Goal: Task Accomplishment & Management: Complete application form

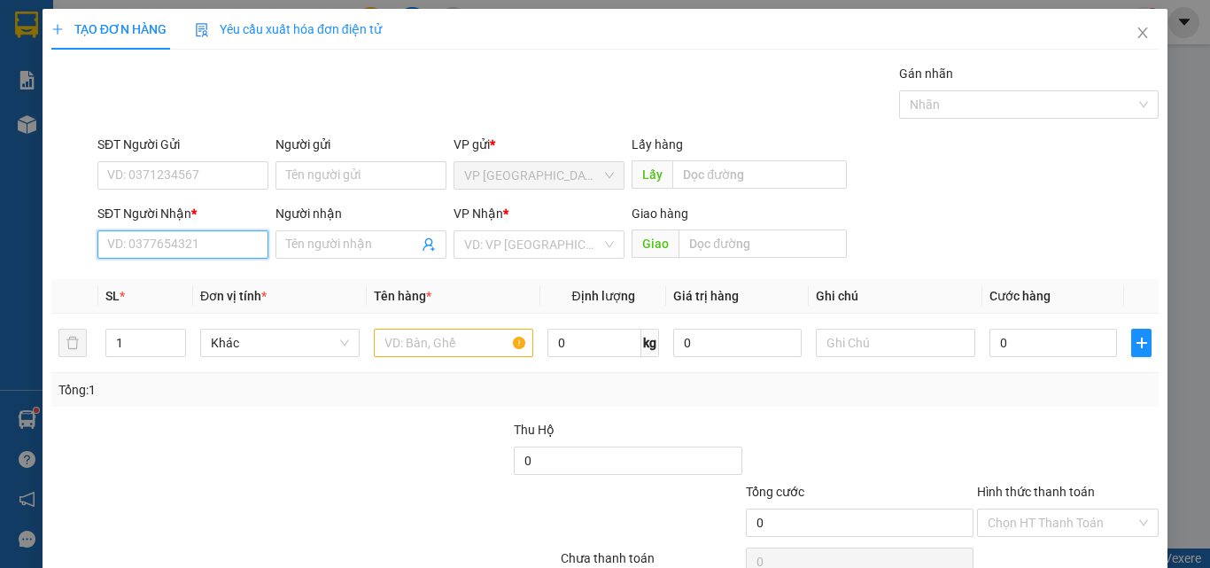
click at [182, 244] on input "SĐT Người Nhận *" at bounding box center [182, 244] width 171 height 28
click at [182, 253] on input "768" at bounding box center [182, 244] width 171 height 28
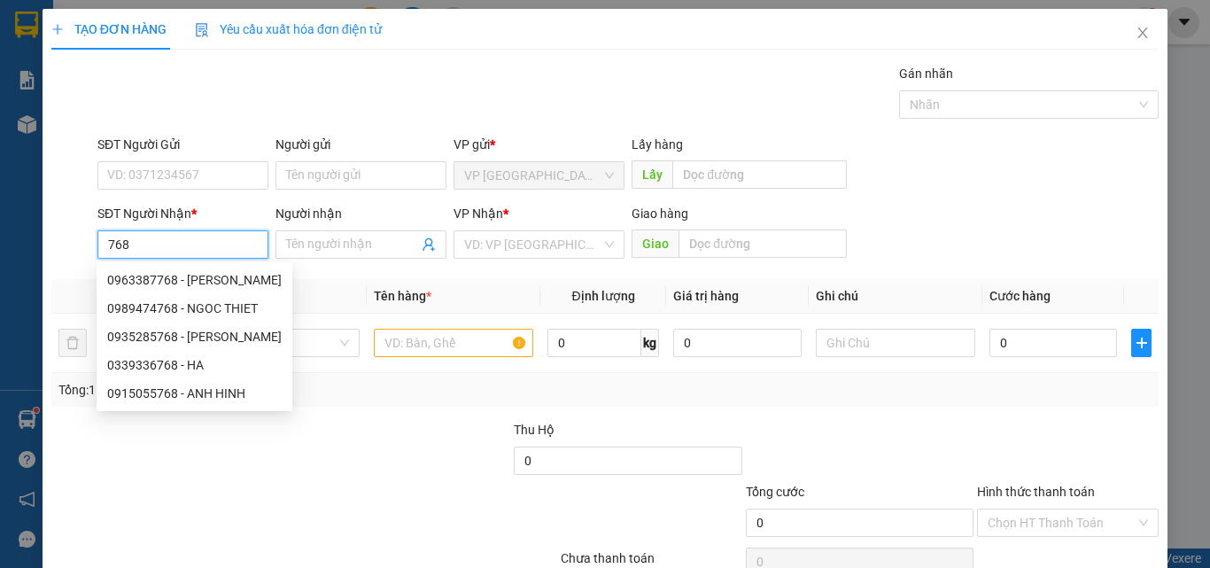
click at [207, 243] on input "768" at bounding box center [182, 244] width 171 height 28
click at [111, 244] on input "768" at bounding box center [182, 244] width 171 height 28
click at [103, 240] on input "768" at bounding box center [182, 244] width 171 height 28
click at [105, 240] on input "768" at bounding box center [182, 244] width 171 height 28
click at [152, 248] on input "768" at bounding box center [182, 244] width 171 height 28
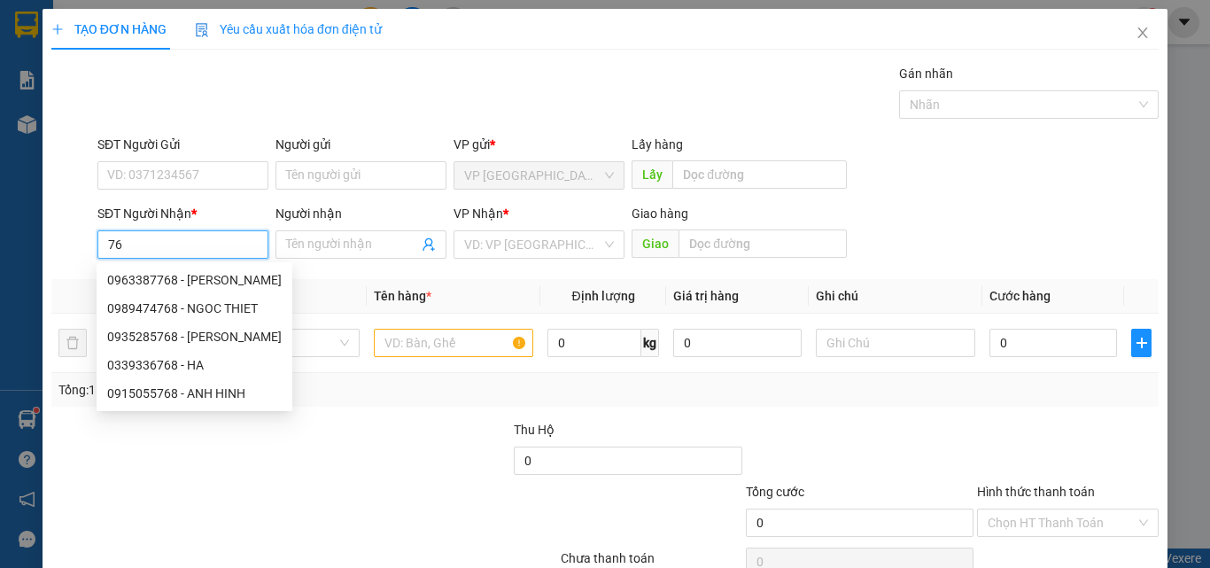
type input "7"
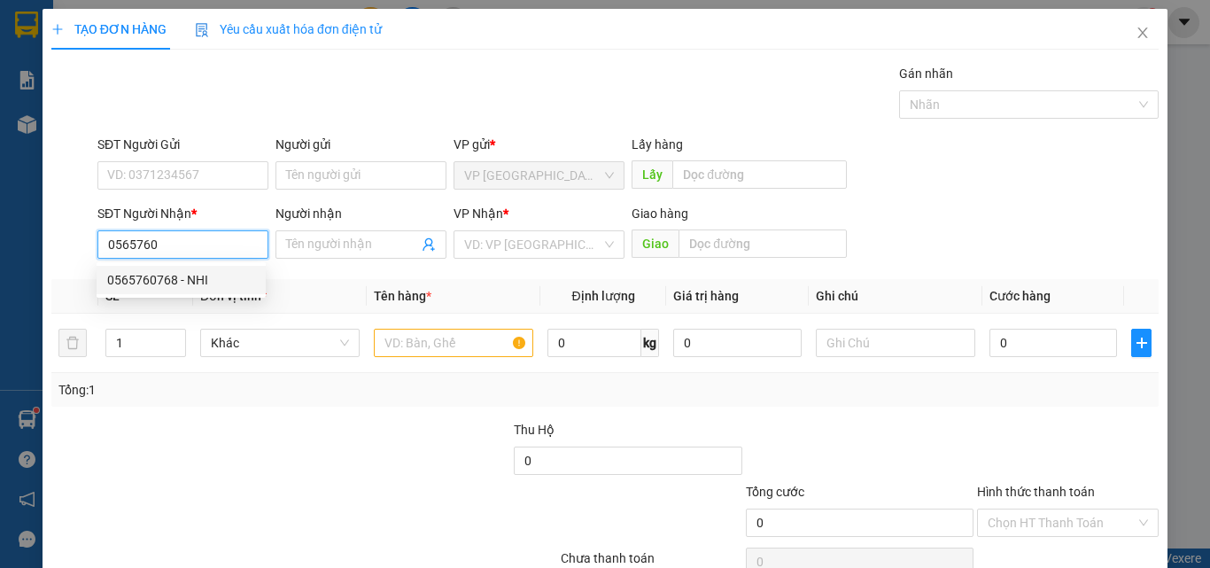
click at [185, 279] on div "0565760768 - NHI" at bounding box center [181, 279] width 148 height 19
type input "0565760768"
type input "NHI"
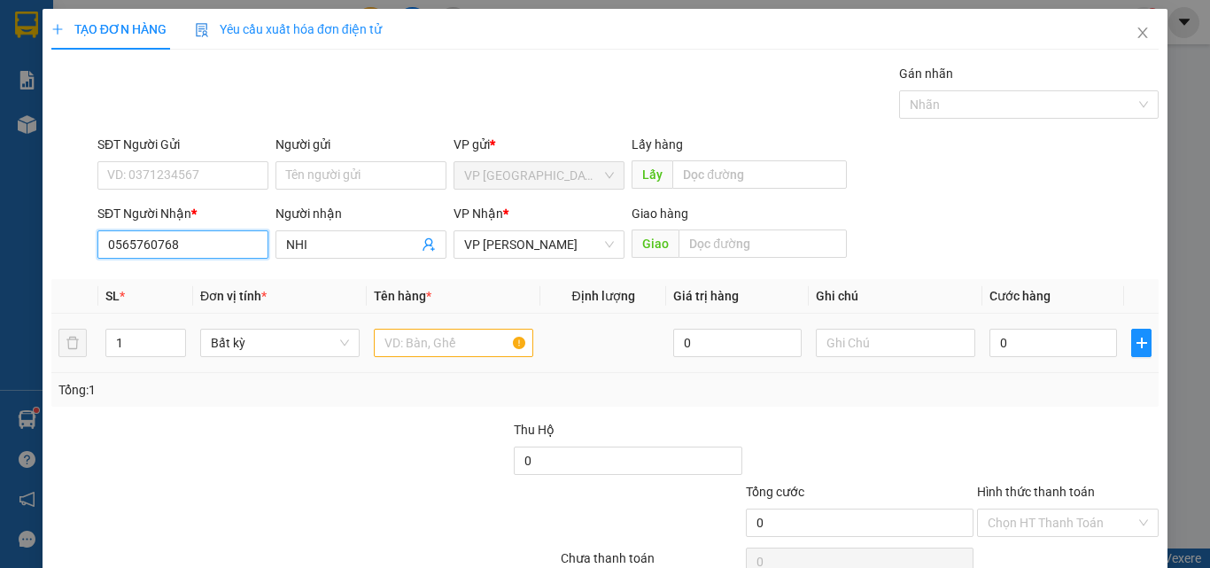
type input "0565760768"
click at [448, 345] on input "text" at bounding box center [453, 343] width 159 height 28
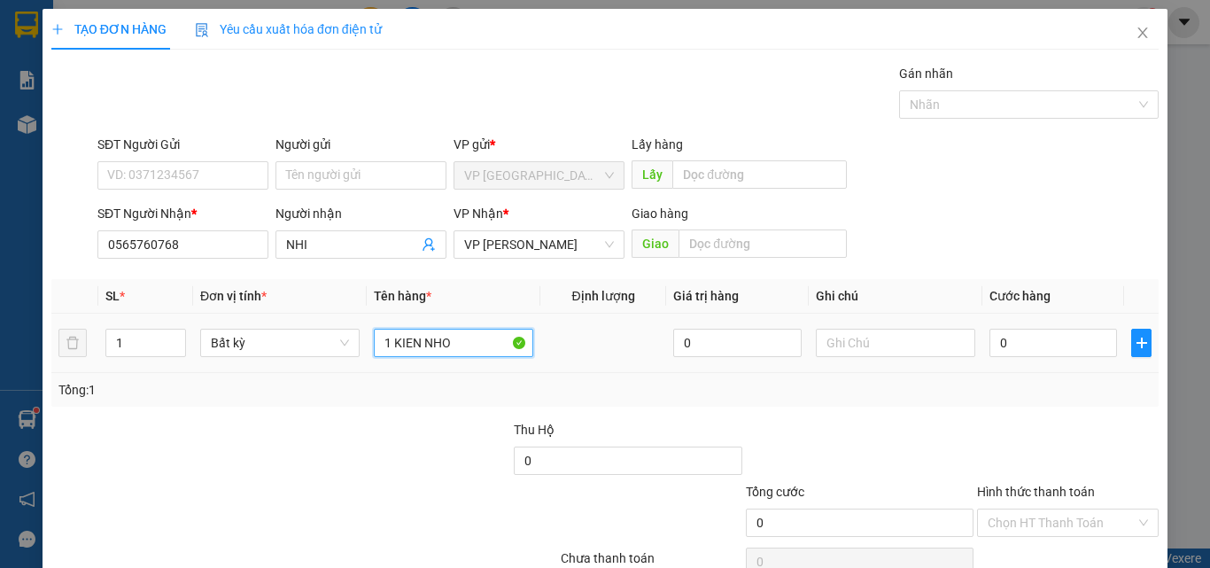
type input "1 KIEN NHO"
click at [1057, 322] on td "0" at bounding box center [1053, 343] width 142 height 59
click at [1049, 338] on input "0" at bounding box center [1053, 343] width 128 height 28
type input "3"
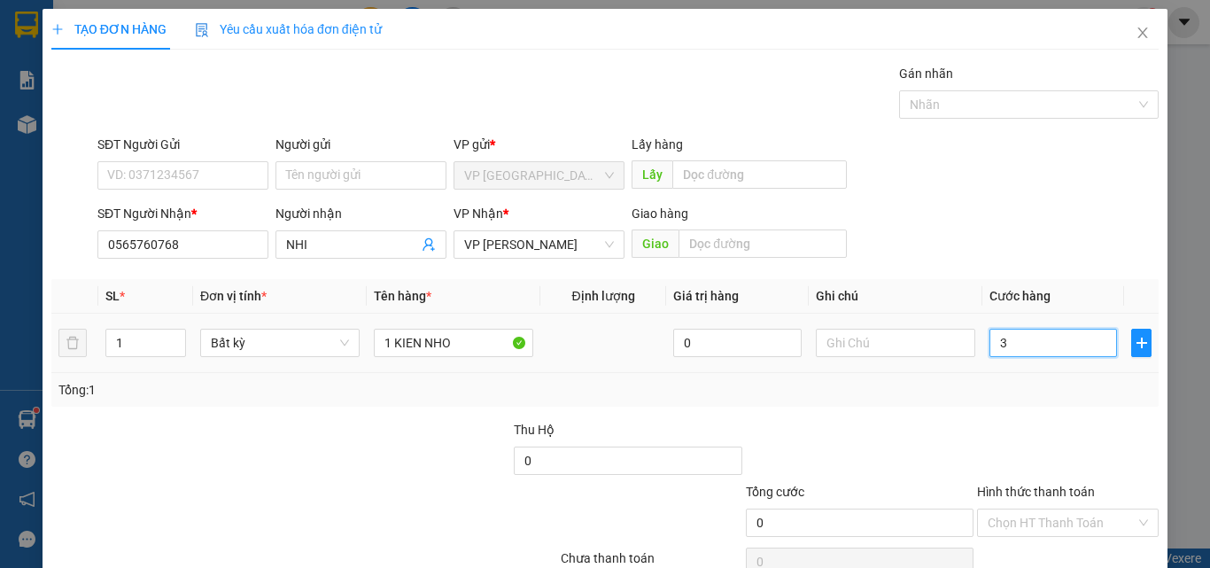
type input "3"
type input "30"
type input "300"
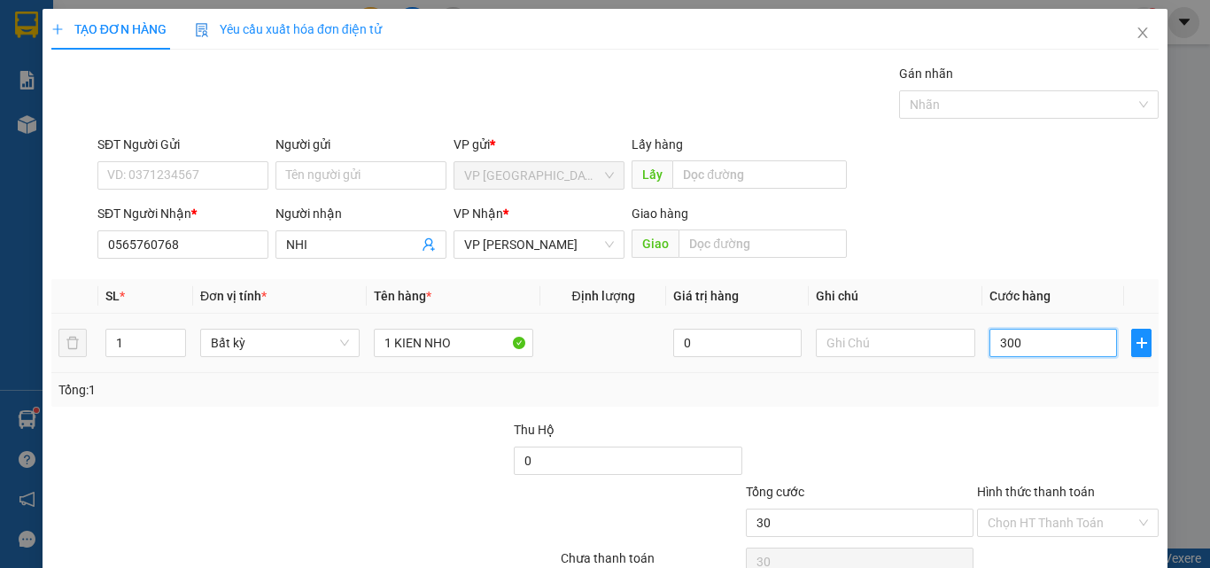
type input "300"
type input "3.000"
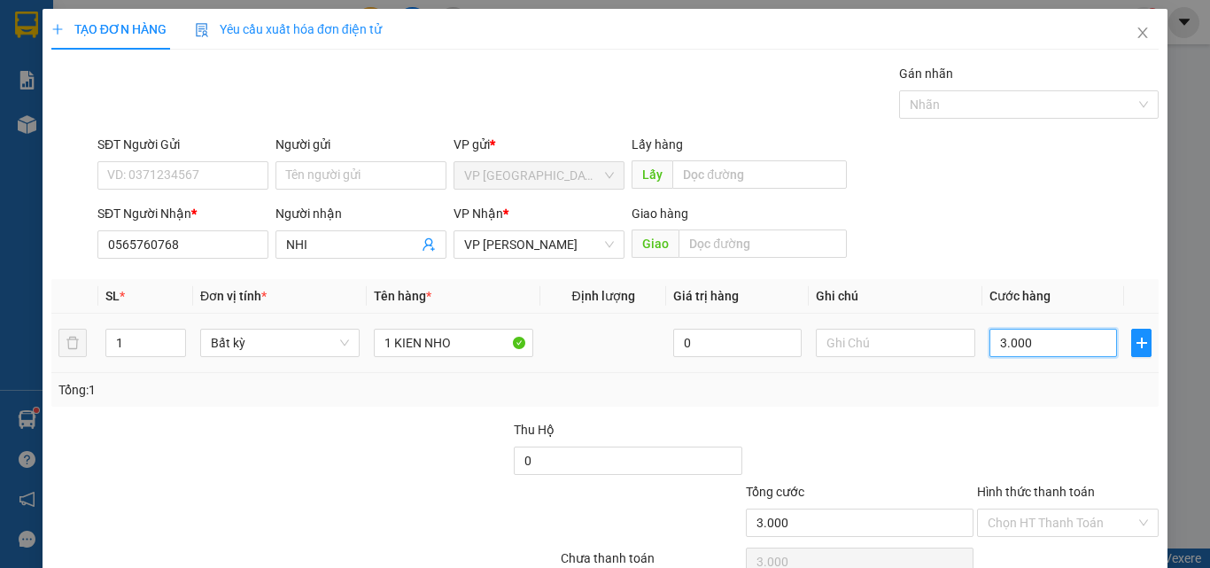
type input "30.000"
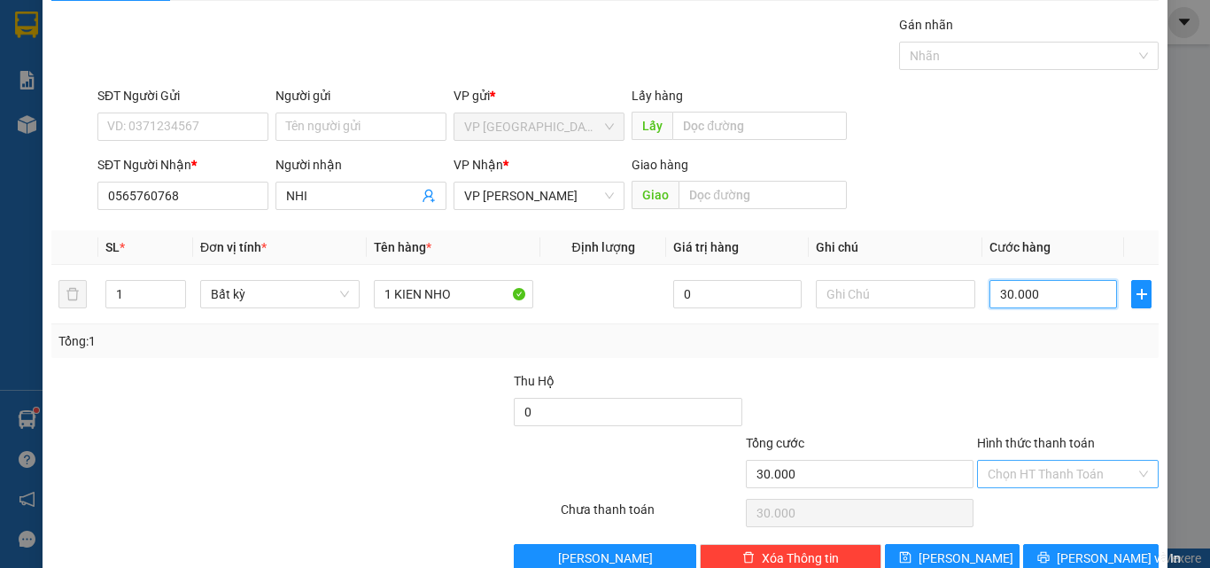
scroll to position [88, 0]
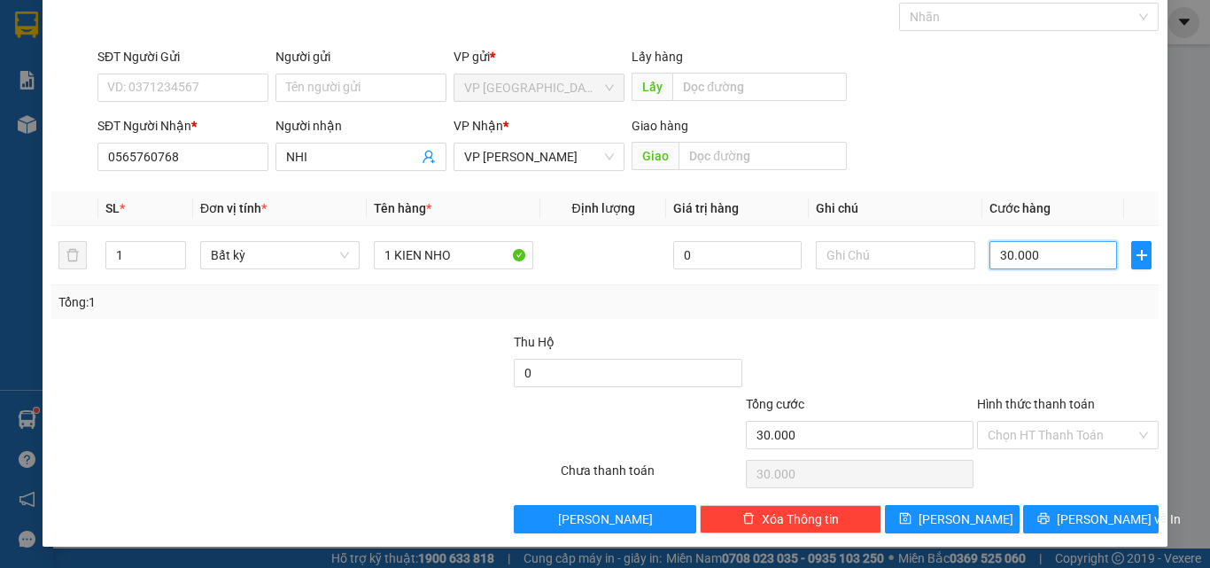
type input "30.000"
click at [1061, 409] on label "Hình thức thanh toán" at bounding box center [1036, 404] width 118 height 14
click at [1061, 422] on input "Hình thức thanh toán" at bounding box center [1062, 435] width 148 height 27
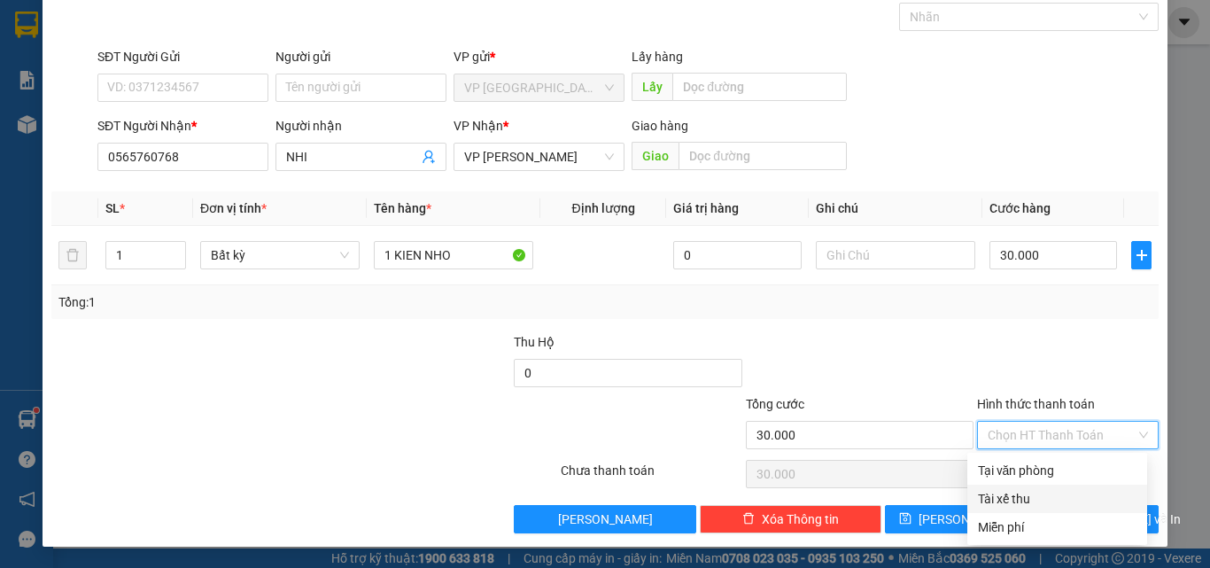
drag, startPoint x: 1043, startPoint y: 500, endPoint x: 1046, endPoint y: 489, distance: 11.8
click at [1043, 500] on div "Tài xế thu" at bounding box center [1057, 498] width 159 height 19
type input "0"
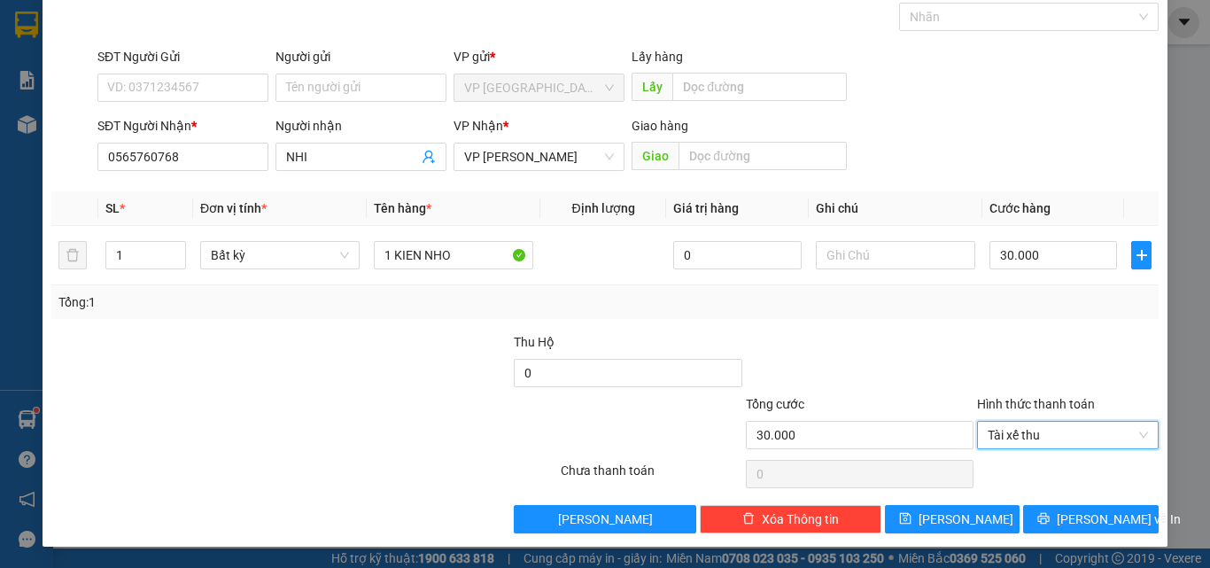
click at [1053, 411] on label "Hình thức thanh toán" at bounding box center [1036, 404] width 118 height 14
click at [1053, 422] on input "Hình thức thanh toán" at bounding box center [1062, 435] width 148 height 27
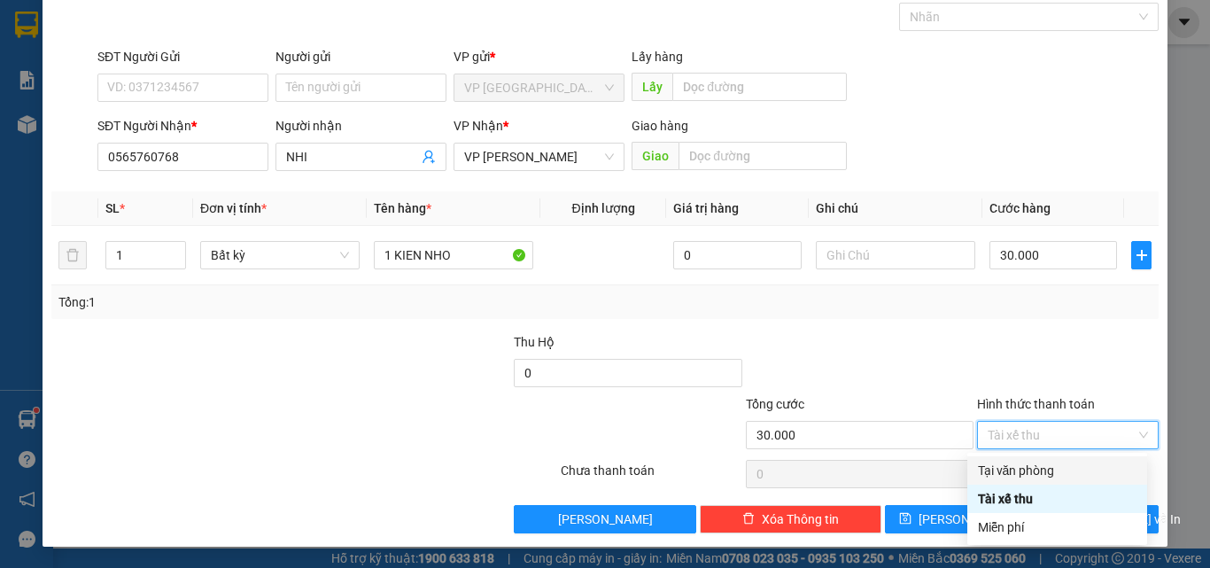
click at [1034, 473] on div "Tại văn phòng" at bounding box center [1057, 470] width 159 height 19
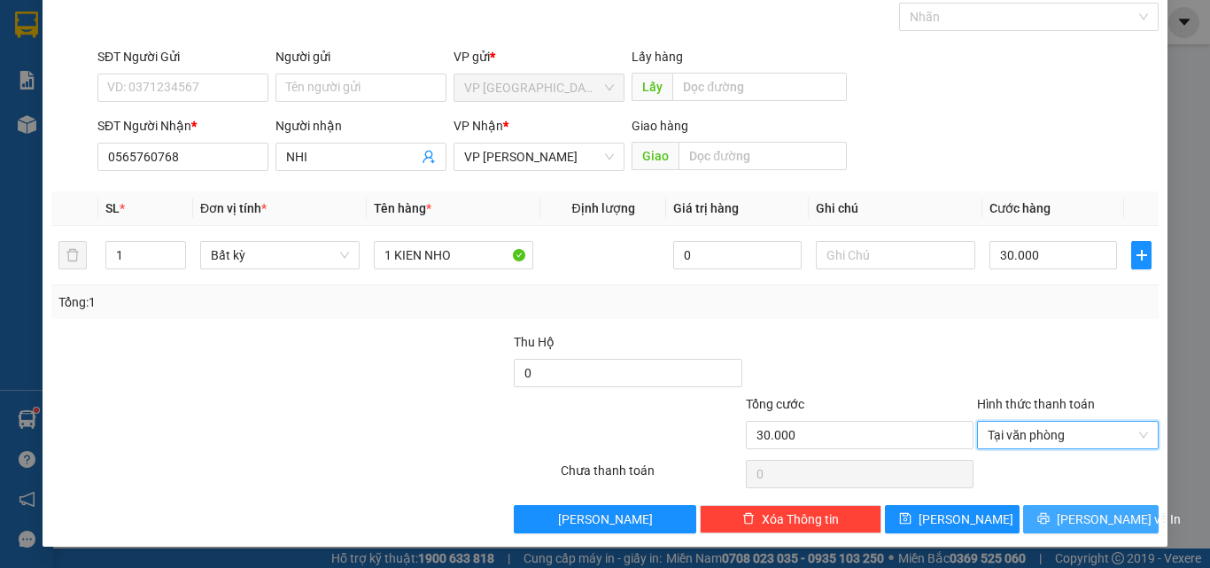
click at [1030, 513] on button "[PERSON_NAME] và In" at bounding box center [1091, 519] width 136 height 28
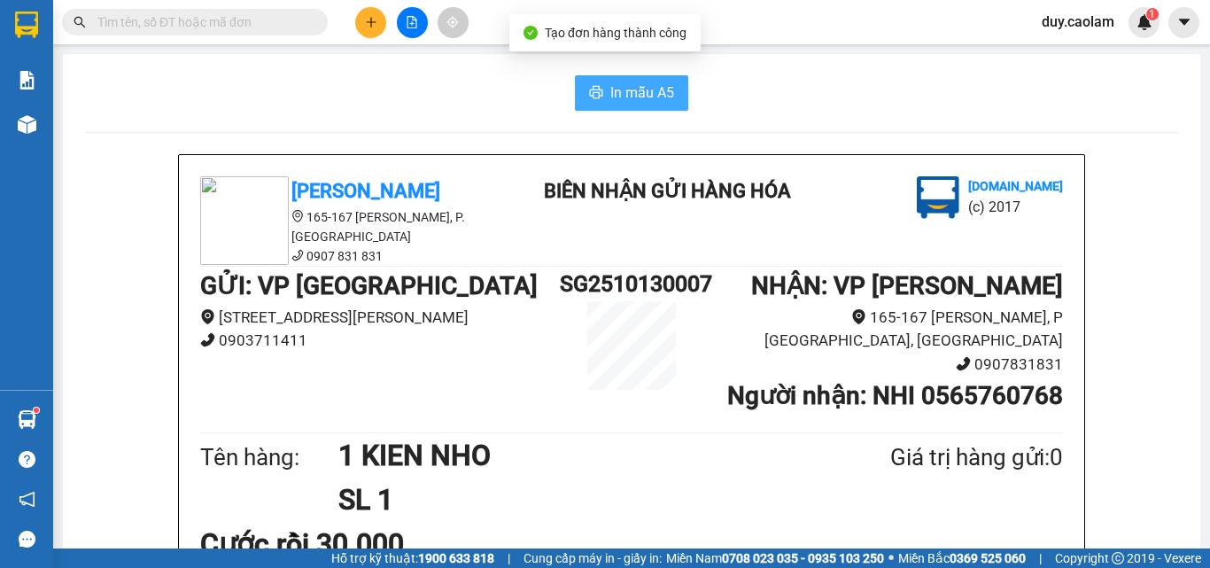
click at [644, 95] on span "In mẫu A5" at bounding box center [642, 92] width 64 height 22
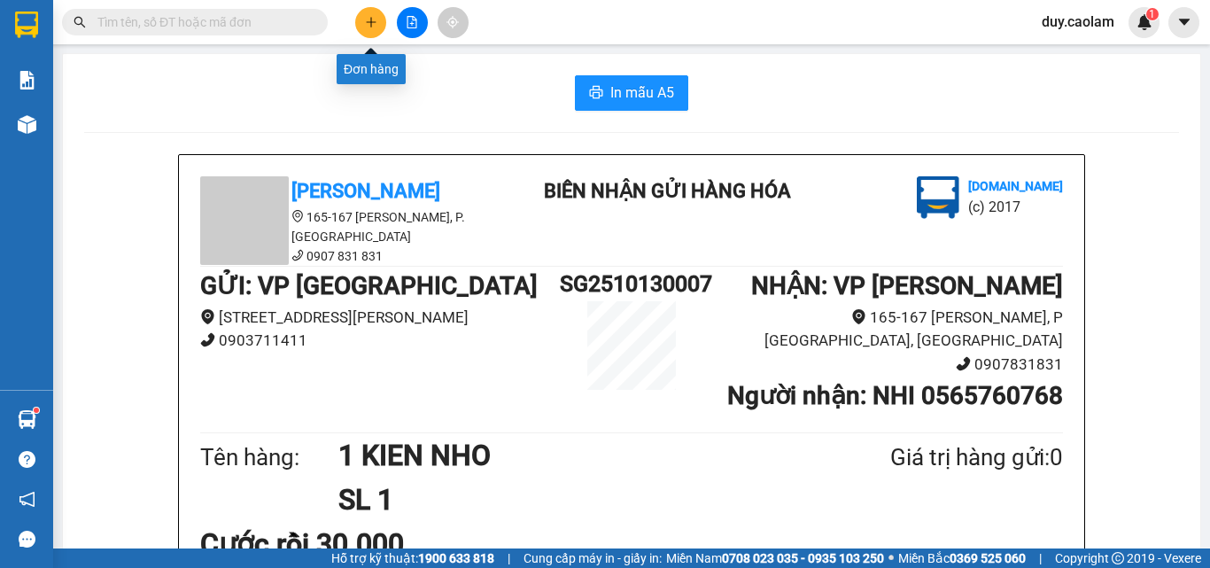
click at [373, 22] on icon "plus" at bounding box center [371, 21] width 10 height 1
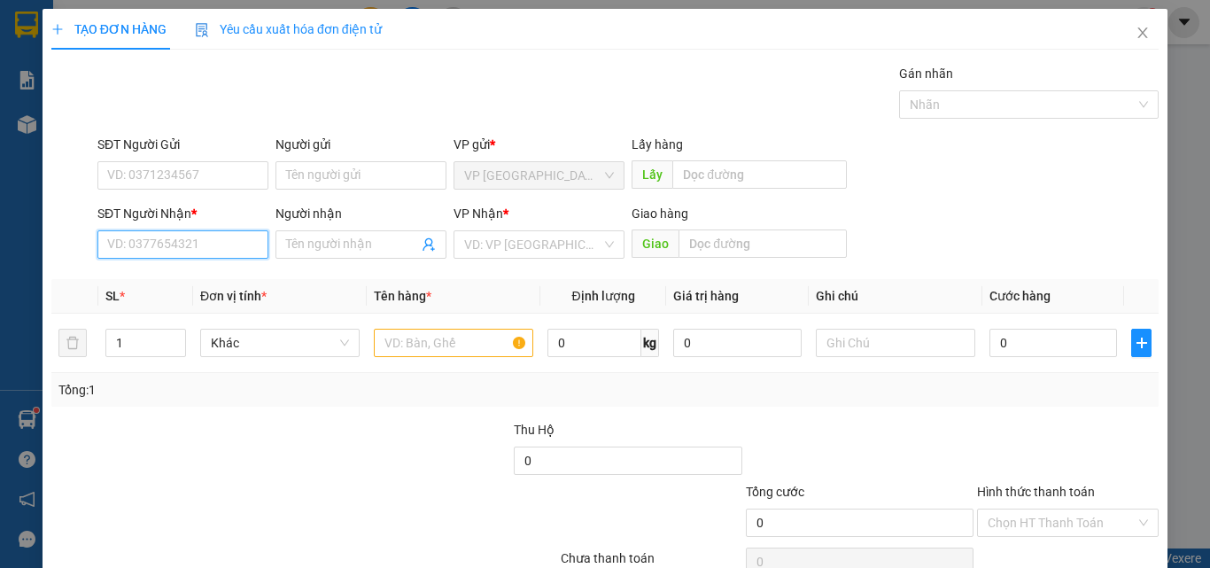
click at [182, 236] on input "SĐT Người Nhận *" at bounding box center [182, 244] width 171 height 28
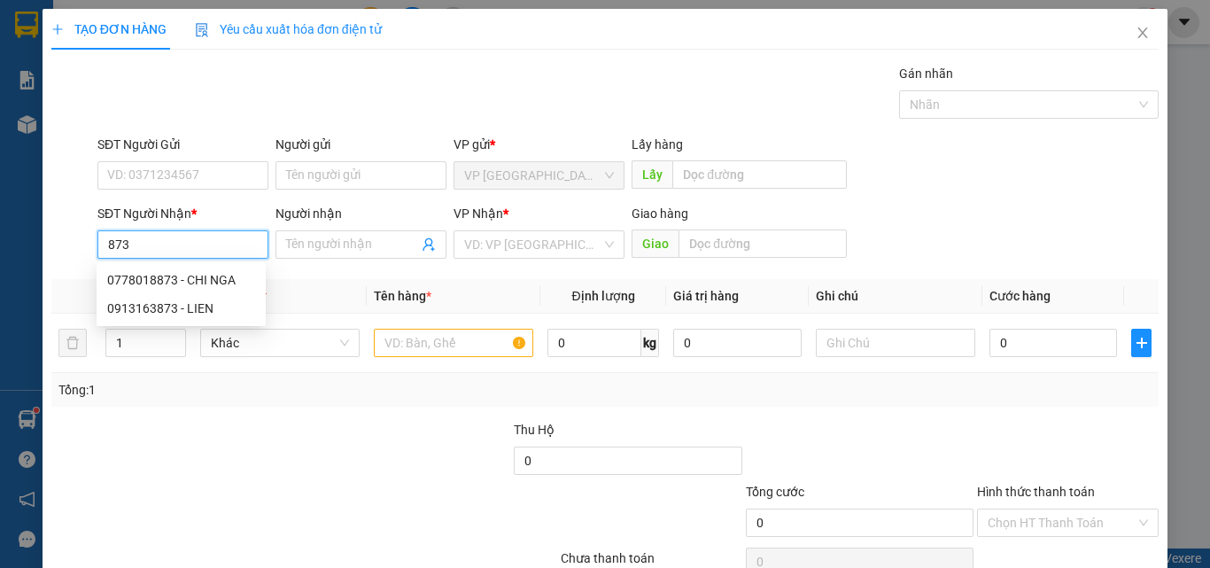
type input "873"
